Goal: Task Accomplishment & Management: Manage account settings

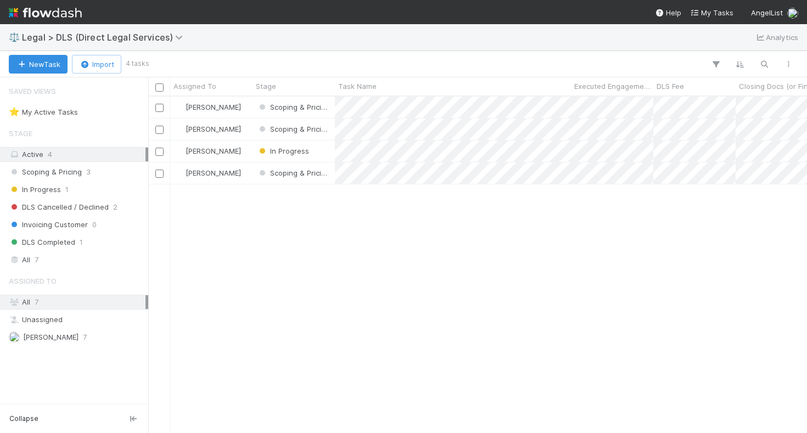
scroll to position [336, 659]
click at [53, 14] on img at bounding box center [45, 12] width 73 height 19
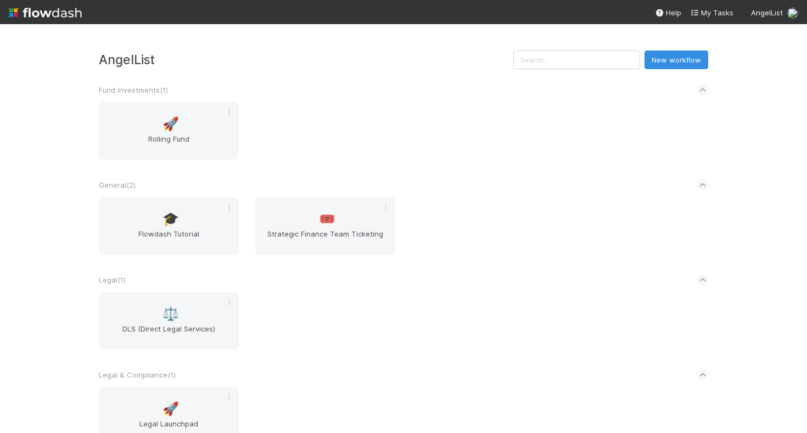
scroll to position [49, 0]
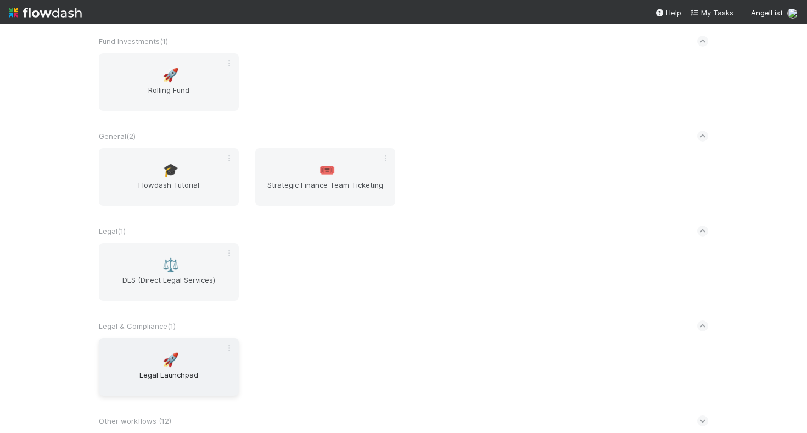
click at [164, 366] on span "🚀" at bounding box center [171, 360] width 16 height 14
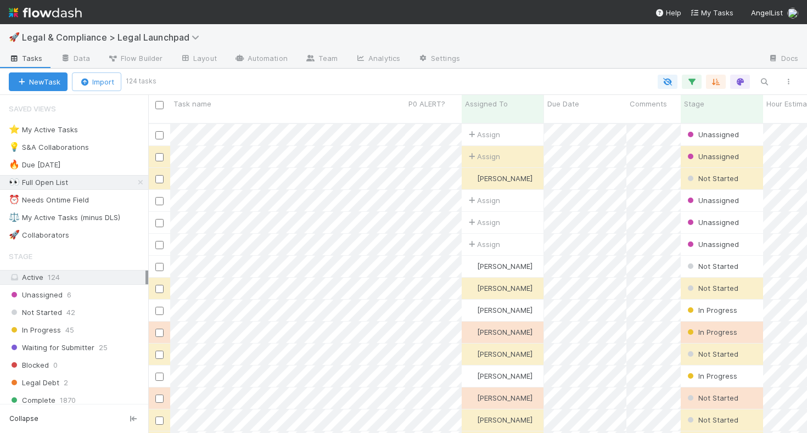
scroll to position [318, 659]
click at [694, 83] on icon "button" at bounding box center [691, 82] width 11 height 10
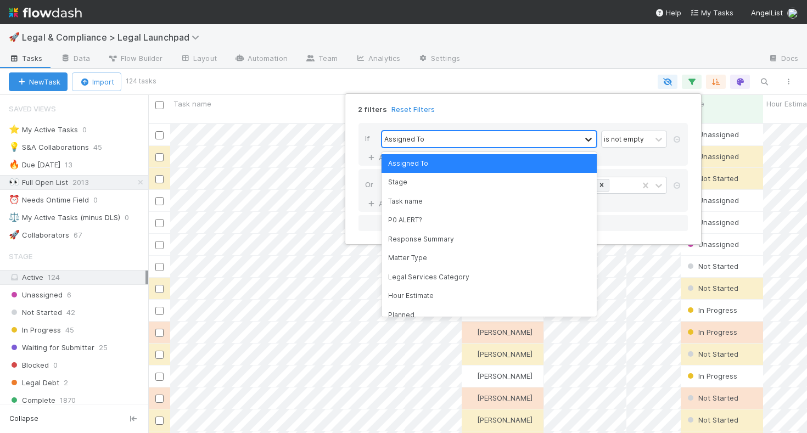
click at [588, 136] on icon at bounding box center [588, 139] width 11 height 11
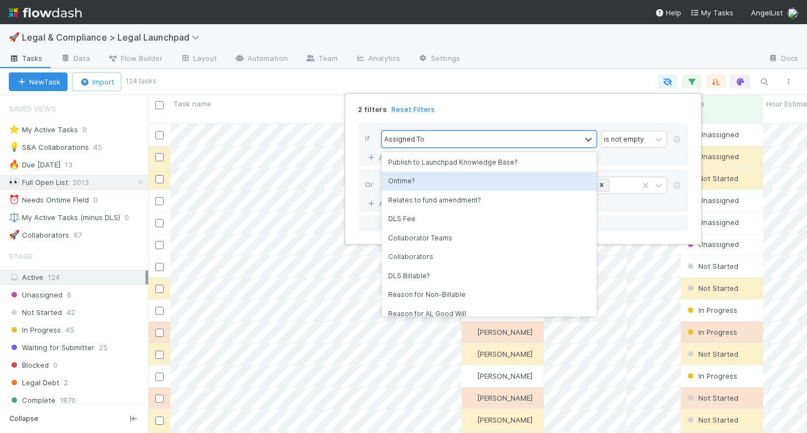
scroll to position [221, 0]
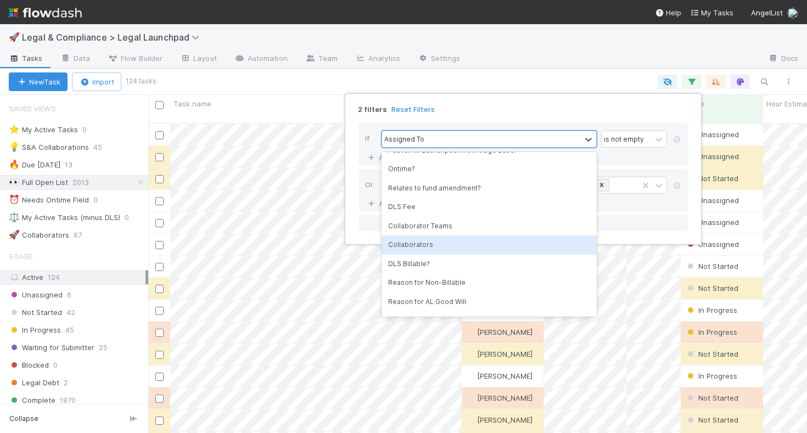
click at [466, 245] on div "Collaborators" at bounding box center [489, 245] width 215 height 19
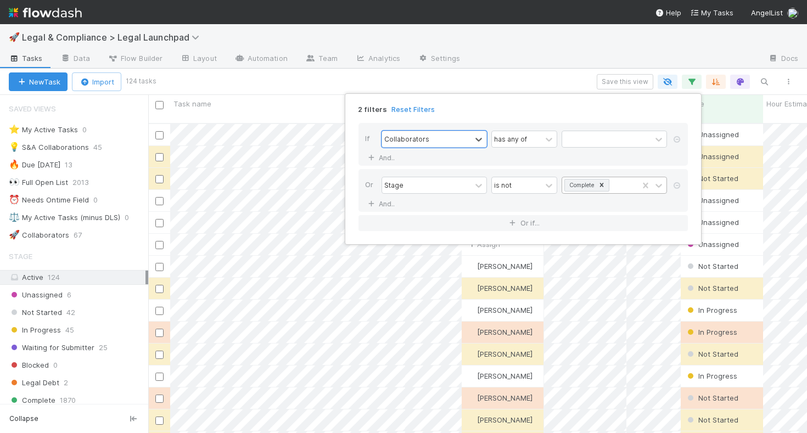
scroll to position [318, 659]
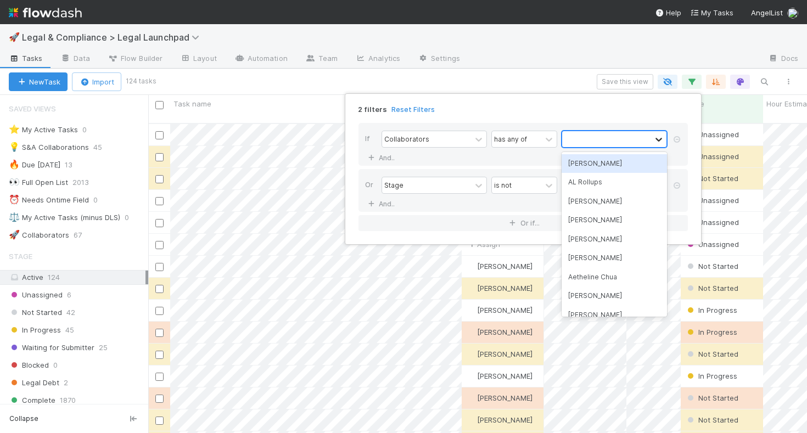
click at [658, 142] on icon at bounding box center [658, 139] width 11 height 11
click at [632, 161] on div "Hye Jin Koh" at bounding box center [614, 163] width 105 height 19
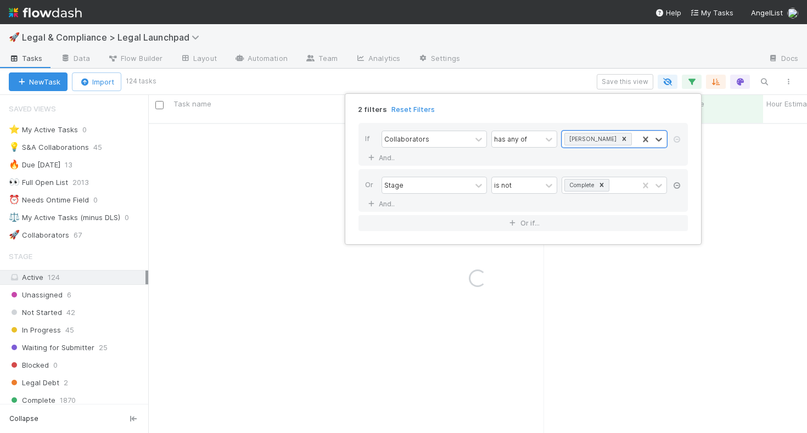
click at [676, 184] on icon at bounding box center [677, 185] width 11 height 7
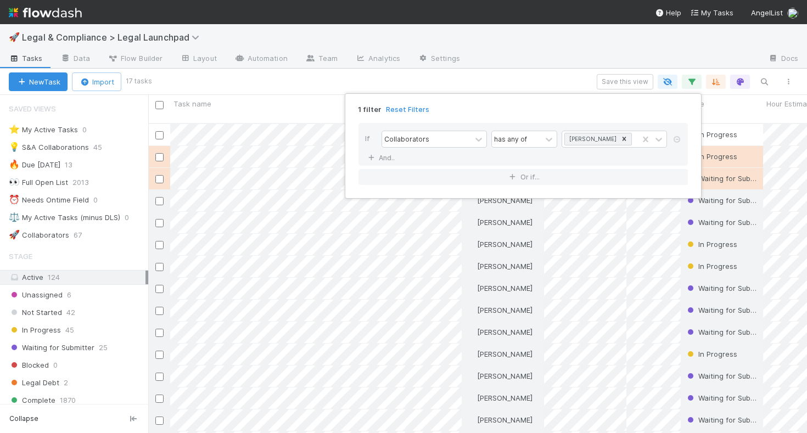
click at [523, 74] on div "1 filter Reset Filters If Collaborators has any of Hye Jin Koh And.. Or if..." at bounding box center [403, 216] width 807 height 433
click at [697, 81] on div "1 filter Reset Filters If Collaborators has any of Hye Jin Koh And.. Or if..." at bounding box center [403, 216] width 807 height 433
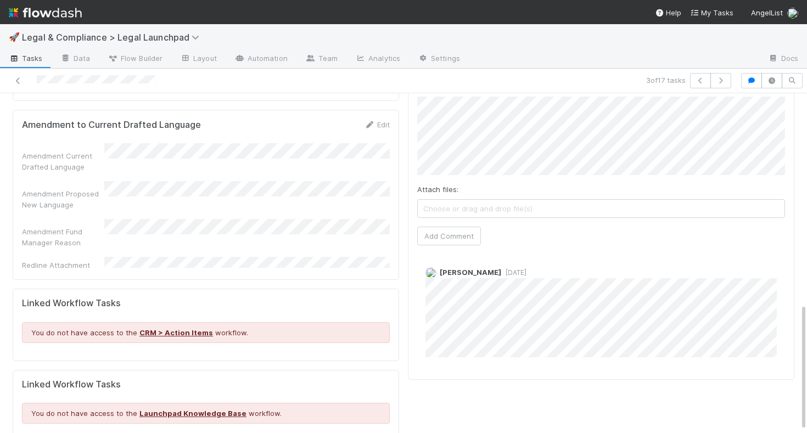
scroll to position [559, 0]
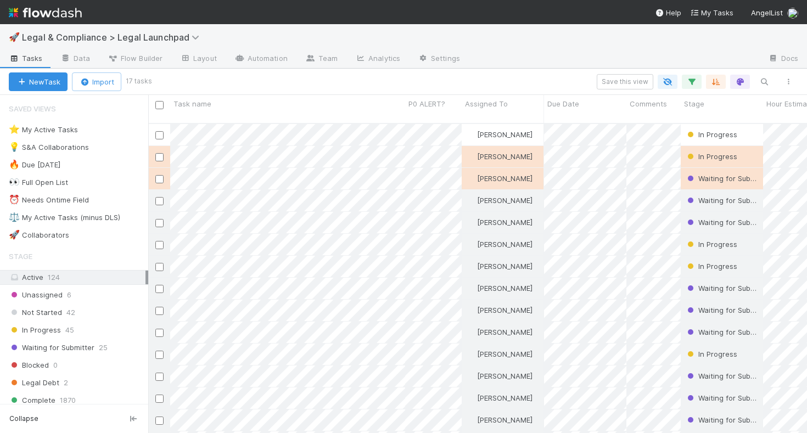
scroll to position [318, 659]
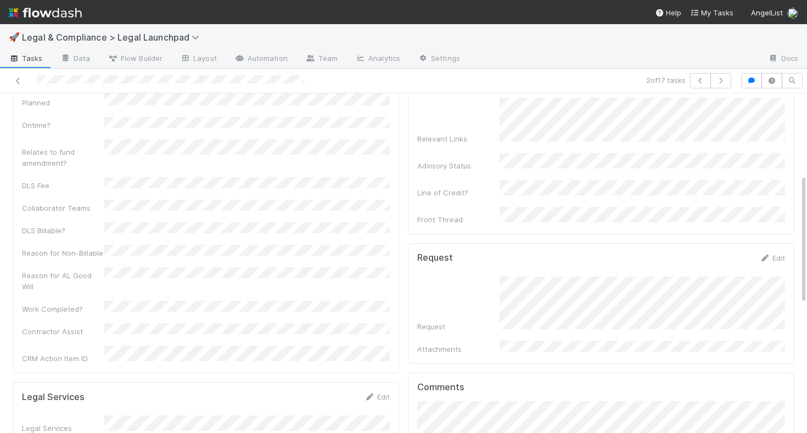
scroll to position [211, 0]
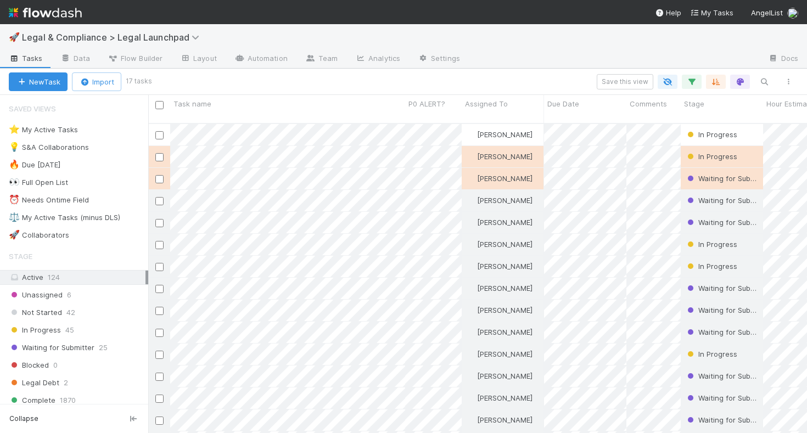
scroll to position [318, 659]
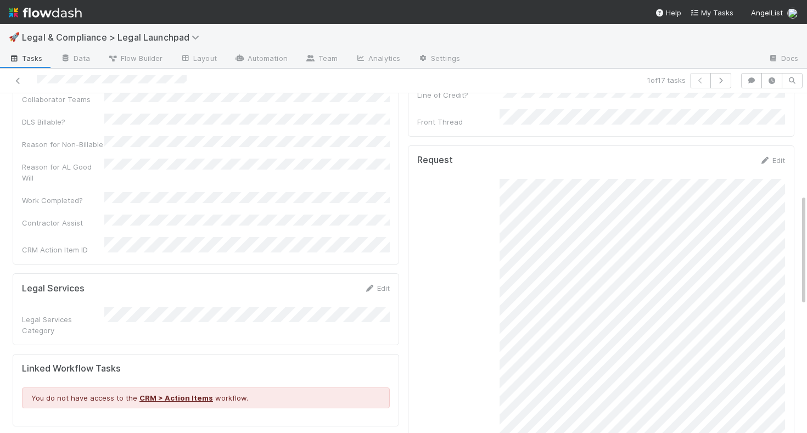
scroll to position [308, 0]
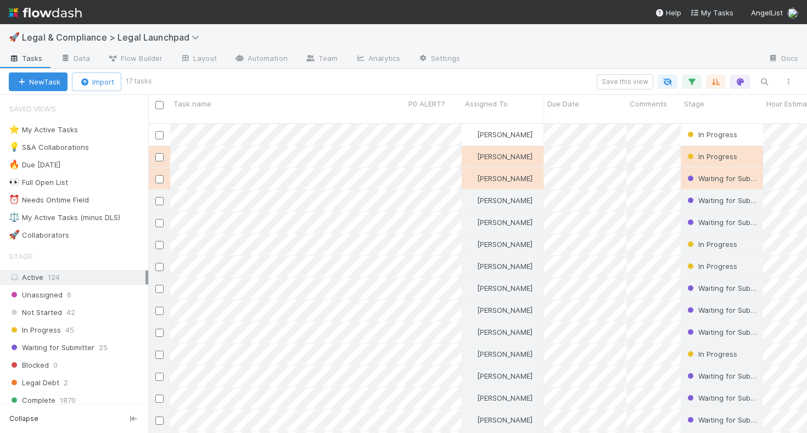
scroll to position [318, 659]
click at [696, 82] on icon "button" at bounding box center [691, 82] width 11 height 10
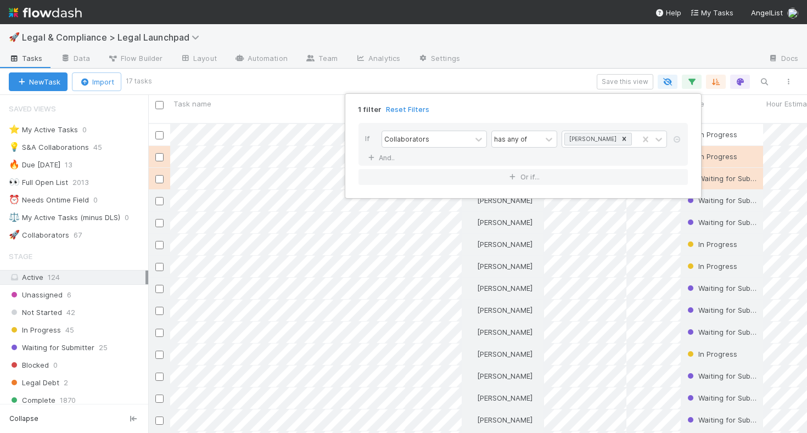
click at [572, 104] on div "1 filter Reset Filters" at bounding box center [523, 106] width 347 height 16
click at [457, 40] on div "1 filter Reset Filters If Collaborators has any of Hye Jin Koh And.. Or if..." at bounding box center [403, 216] width 807 height 433
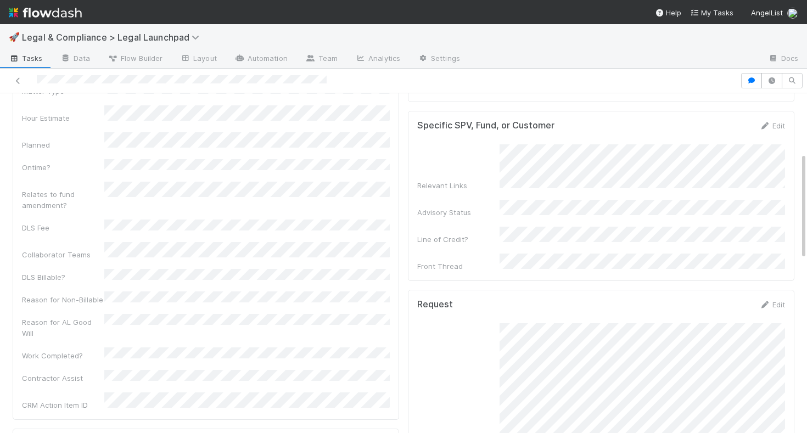
scroll to position [191, 0]
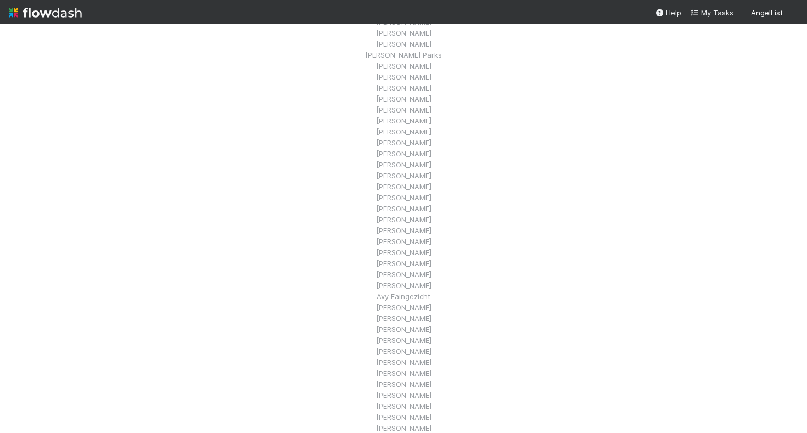
scroll to position [174, 0]
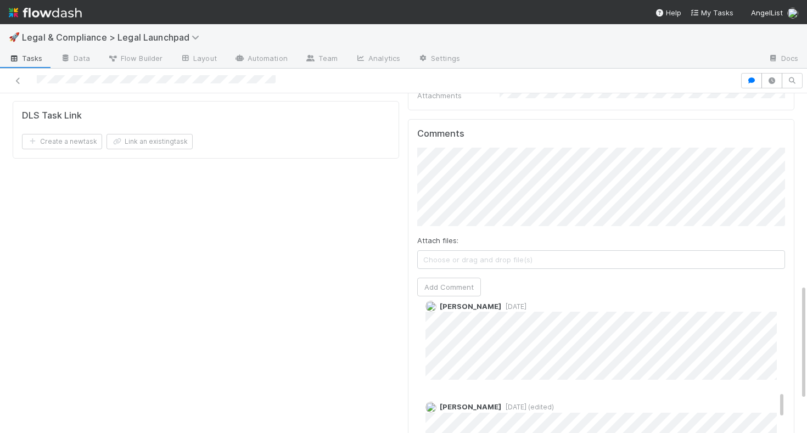
scroll to position [691, 0]
click at [371, 209] on div "Details Edit Task name Due Date P0 ALERT? Matter Type Hour Estimate Planned Ont…" at bounding box center [205, 53] width 395 height 979
